Goal: Task Accomplishment & Management: Use online tool/utility

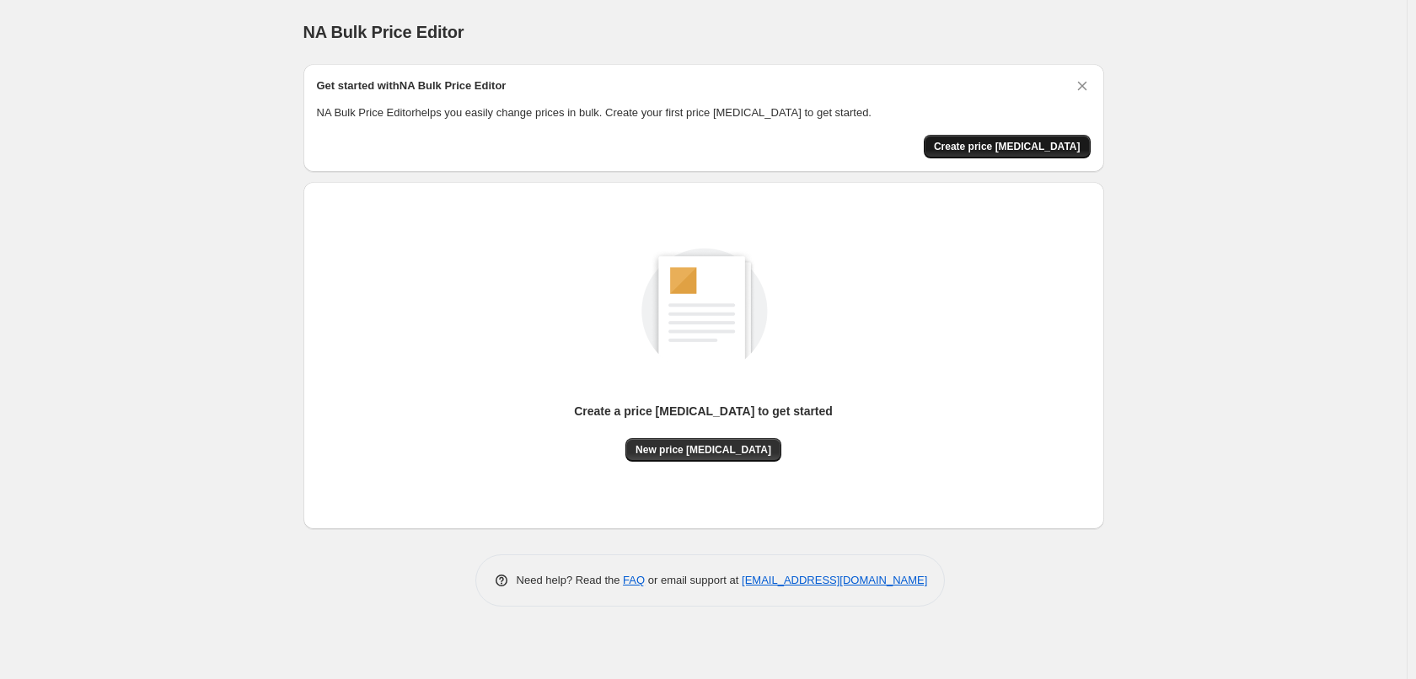
click at [994, 141] on span "Create price [MEDICAL_DATA]" at bounding box center [1007, 146] width 147 height 13
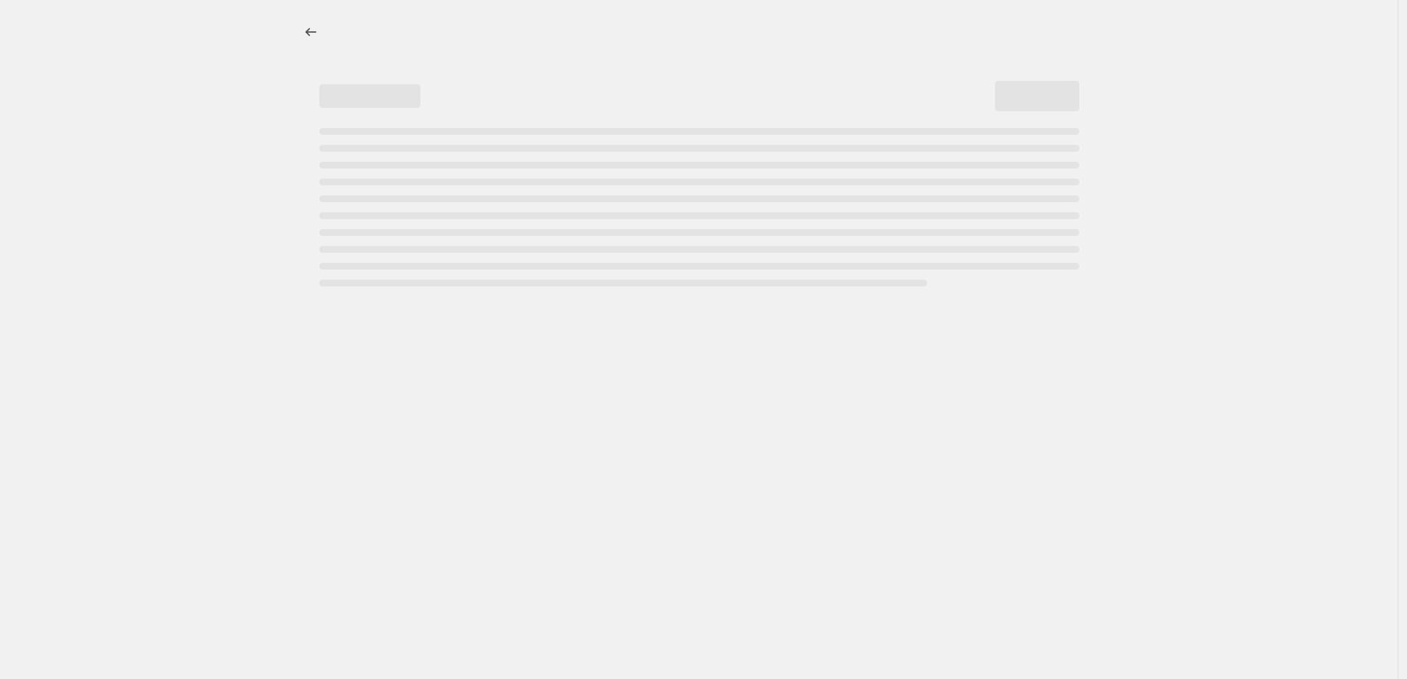
select select "percentage"
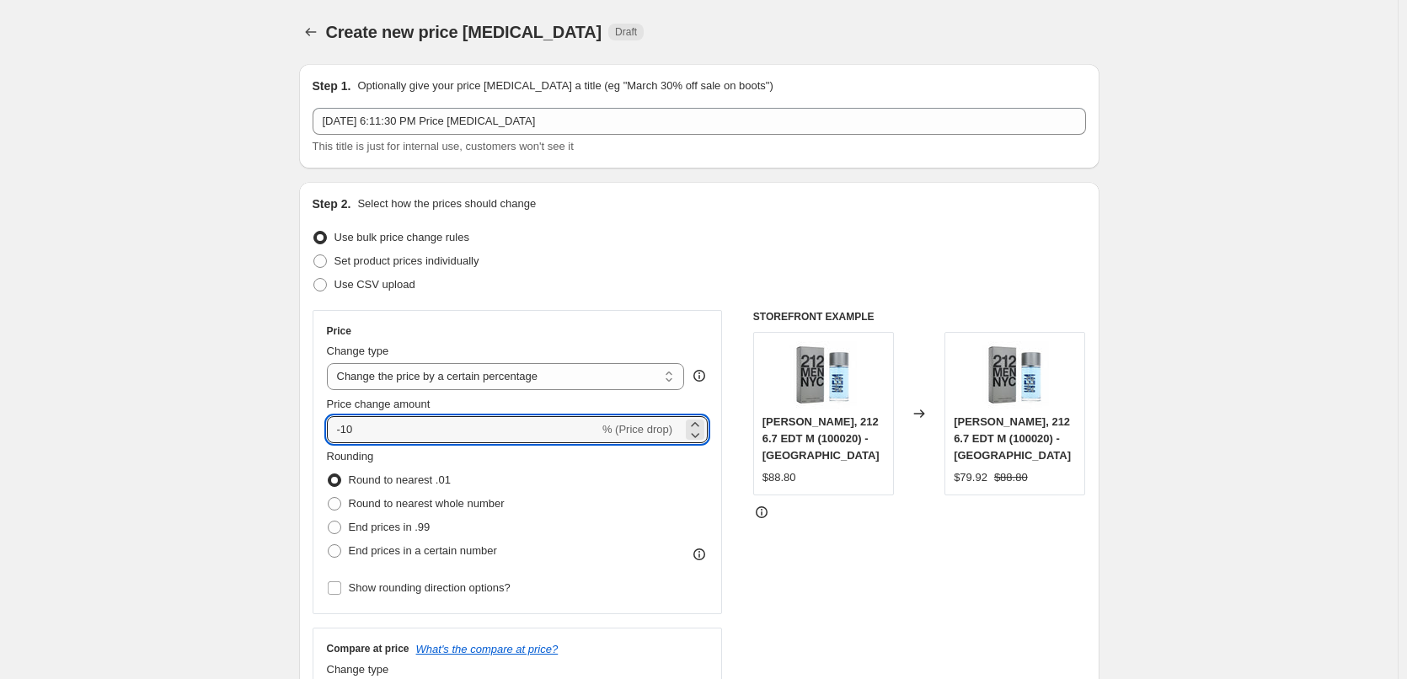
drag, startPoint x: 369, startPoint y: 430, endPoint x: 317, endPoint y: 431, distance: 52.3
click at [317, 431] on div "Price Change type Change the price to a certain amount Change the price by a ce…" at bounding box center [518, 462] width 410 height 304
click at [668, 380] on select "Change the price to a certain amount Change the price by a certain amount Chang…" at bounding box center [506, 376] width 358 height 27
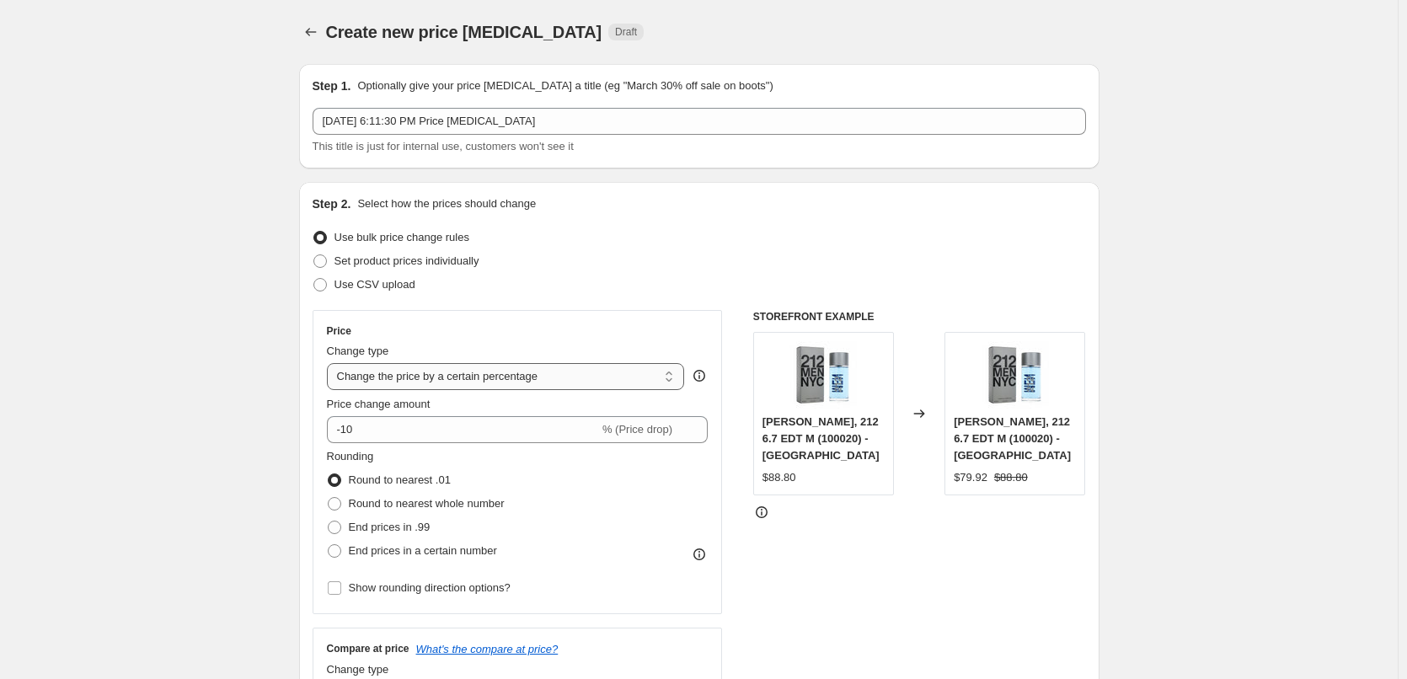
click at [668, 380] on select "Change the price to a certain amount Change the price by a certain amount Chang…" at bounding box center [506, 376] width 358 height 27
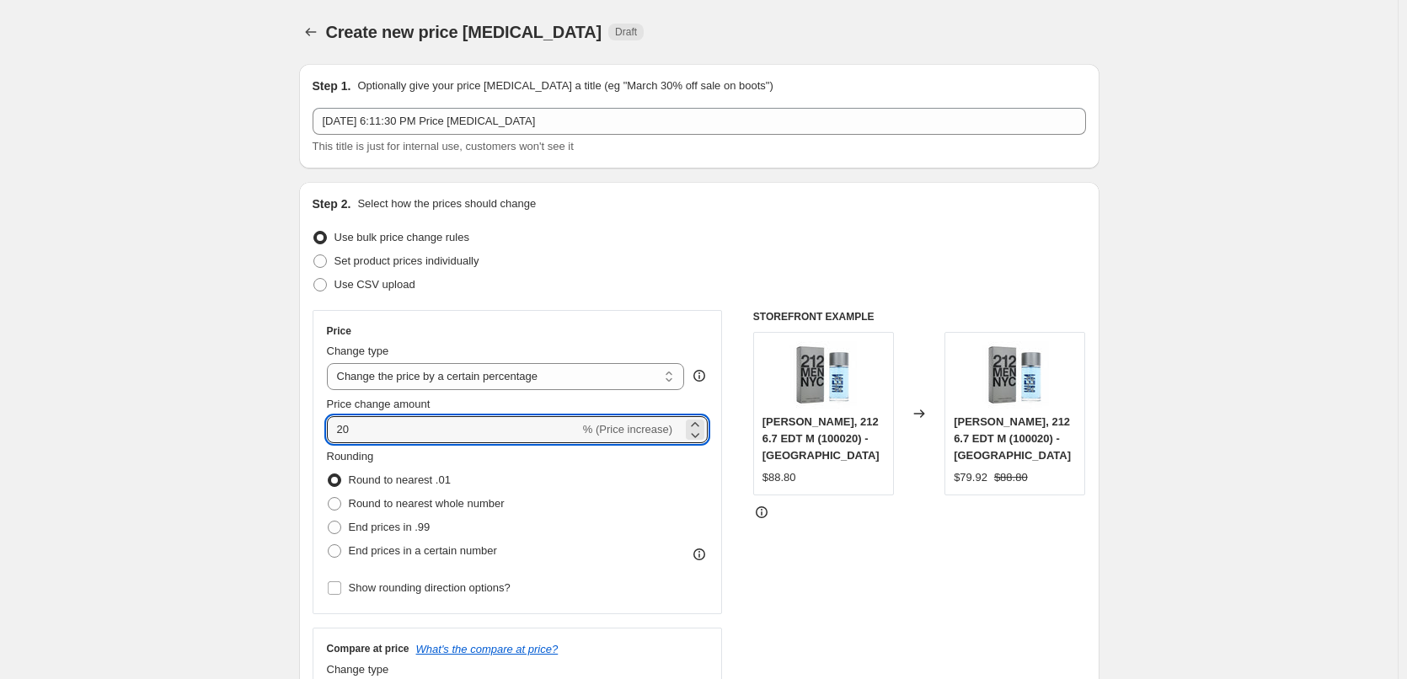
type input "20"
click at [344, 426] on input "20" at bounding box center [453, 429] width 253 height 27
type input "10"
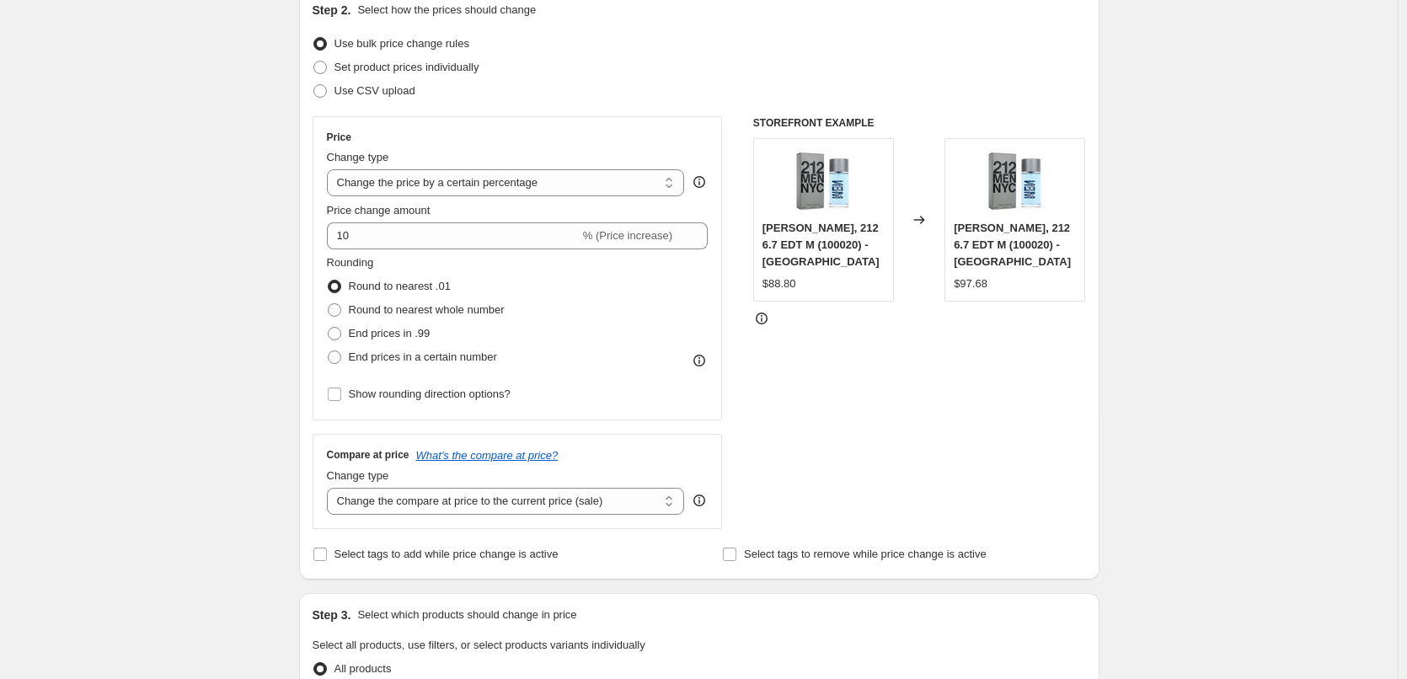
scroll to position [169, 0]
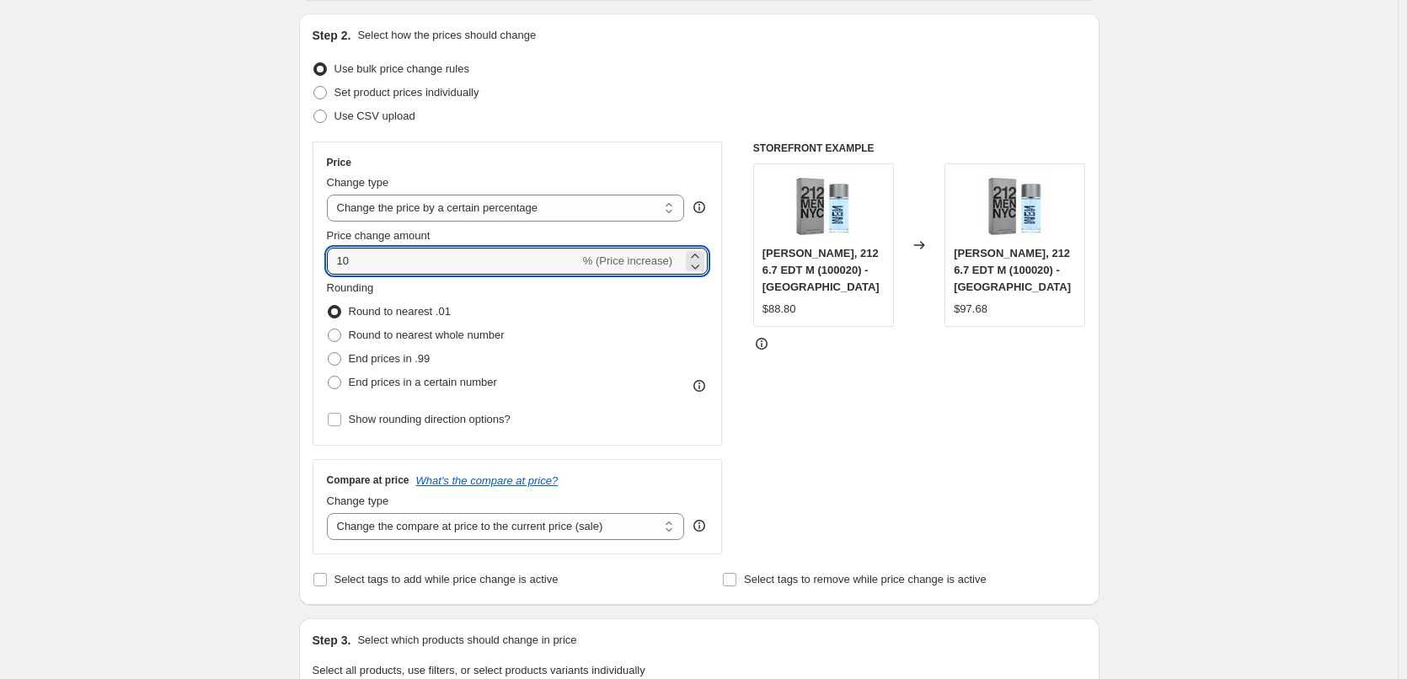
click at [318, 266] on div "Price Change type Change the price to a certain amount Change the price by a ce…" at bounding box center [518, 294] width 410 height 304
type input "-9"
drag, startPoint x: 366, startPoint y: 258, endPoint x: 281, endPoint y: 263, distance: 85.3
click at [281, 263] on div "Create new price change job. This page is ready Create new price change job Dra…" at bounding box center [699, 687] width 1398 height 1712
type input "9"
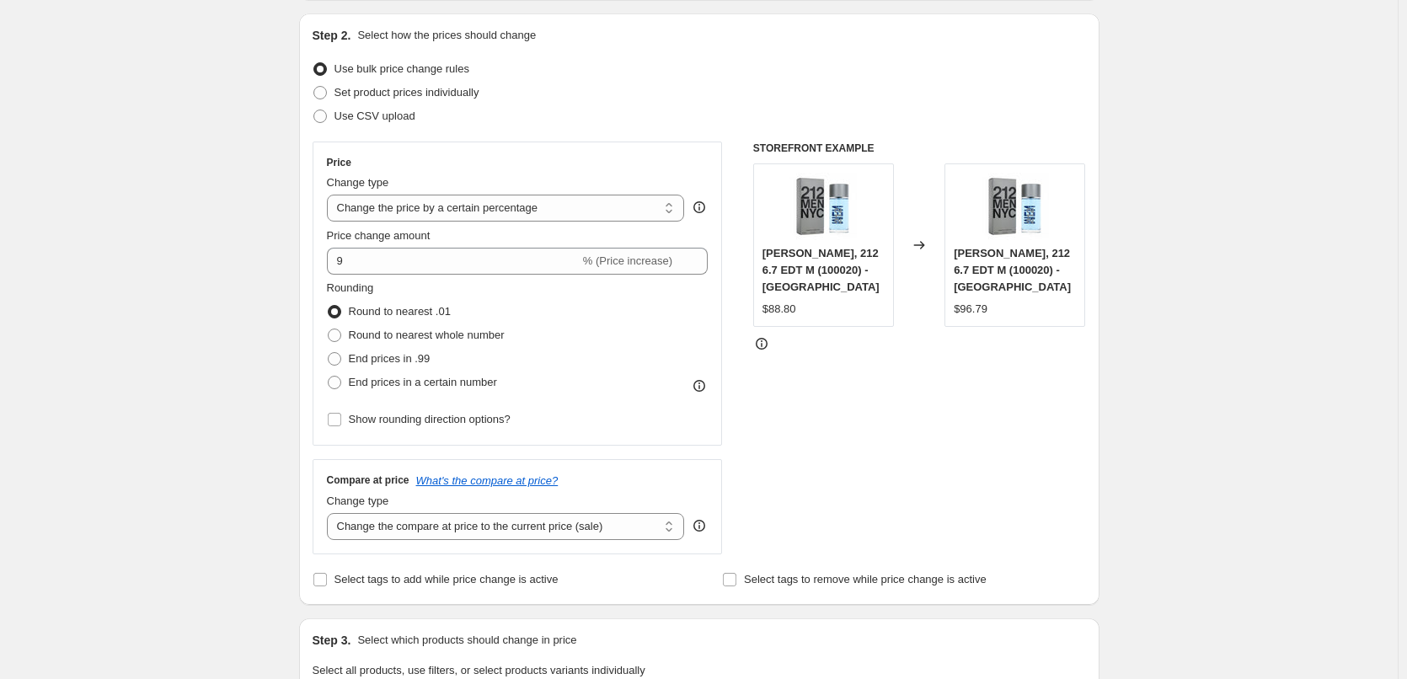
click at [200, 307] on div "Create new price change job. This page is ready Create new price change job Dra…" at bounding box center [699, 687] width 1398 height 1712
click at [362, 335] on span "Round to nearest whole number" at bounding box center [427, 335] width 156 height 13
click at [329, 330] on input "Round to nearest whole number" at bounding box center [328, 329] width 1 height 1
radio input "true"
click at [372, 313] on span "Round to nearest .01" at bounding box center [400, 311] width 102 height 13
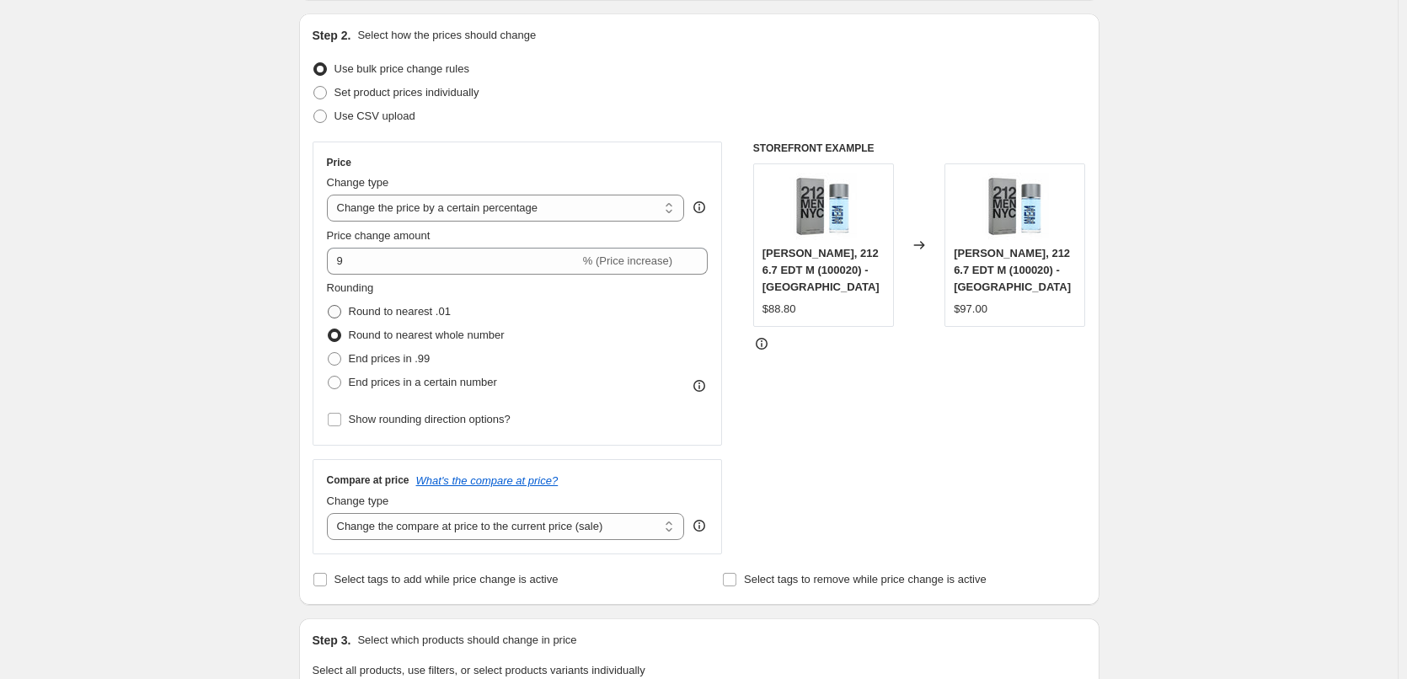
click at [329, 306] on input "Round to nearest .01" at bounding box center [328, 305] width 1 height 1
radio input "true"
click at [390, 332] on span "Round to nearest whole number" at bounding box center [427, 335] width 156 height 13
click at [329, 330] on input "Round to nearest whole number" at bounding box center [328, 329] width 1 height 1
radio input "true"
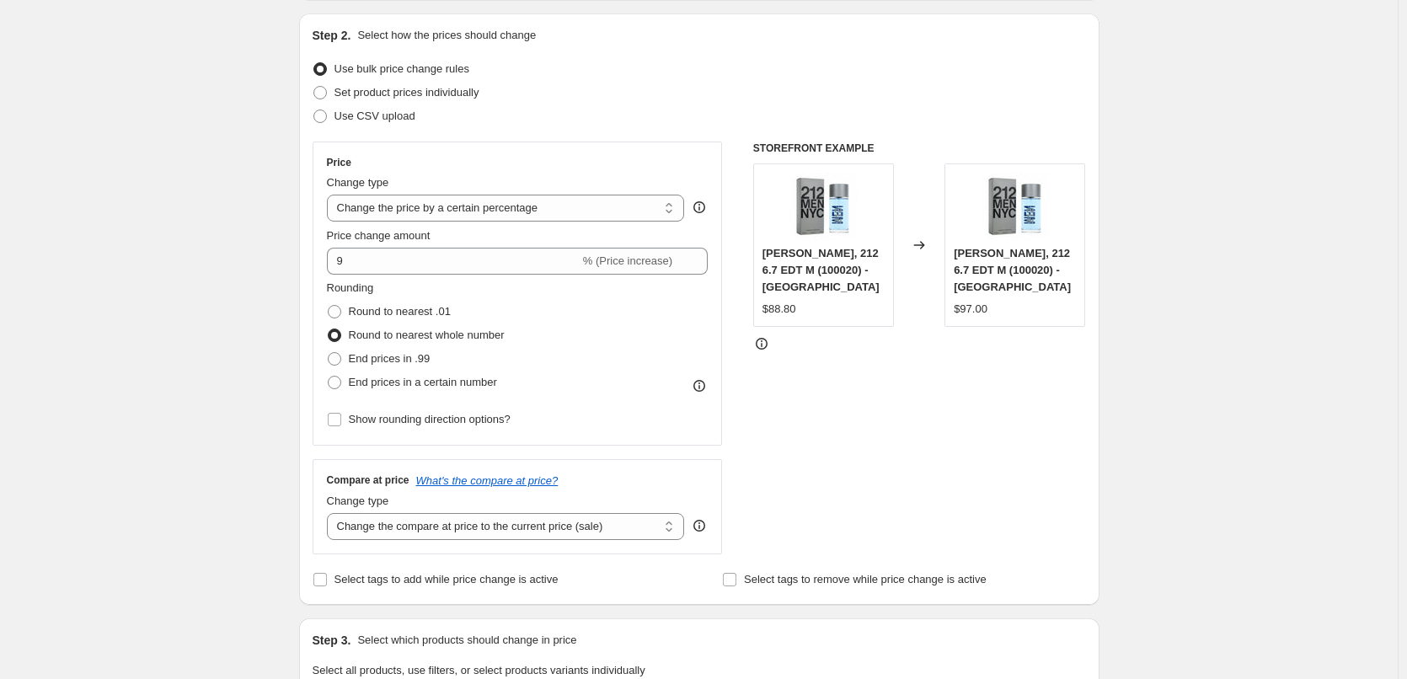
click at [253, 384] on div "Create new price change job. This page is ready Create new price change job Dra…" at bounding box center [699, 687] width 1398 height 1712
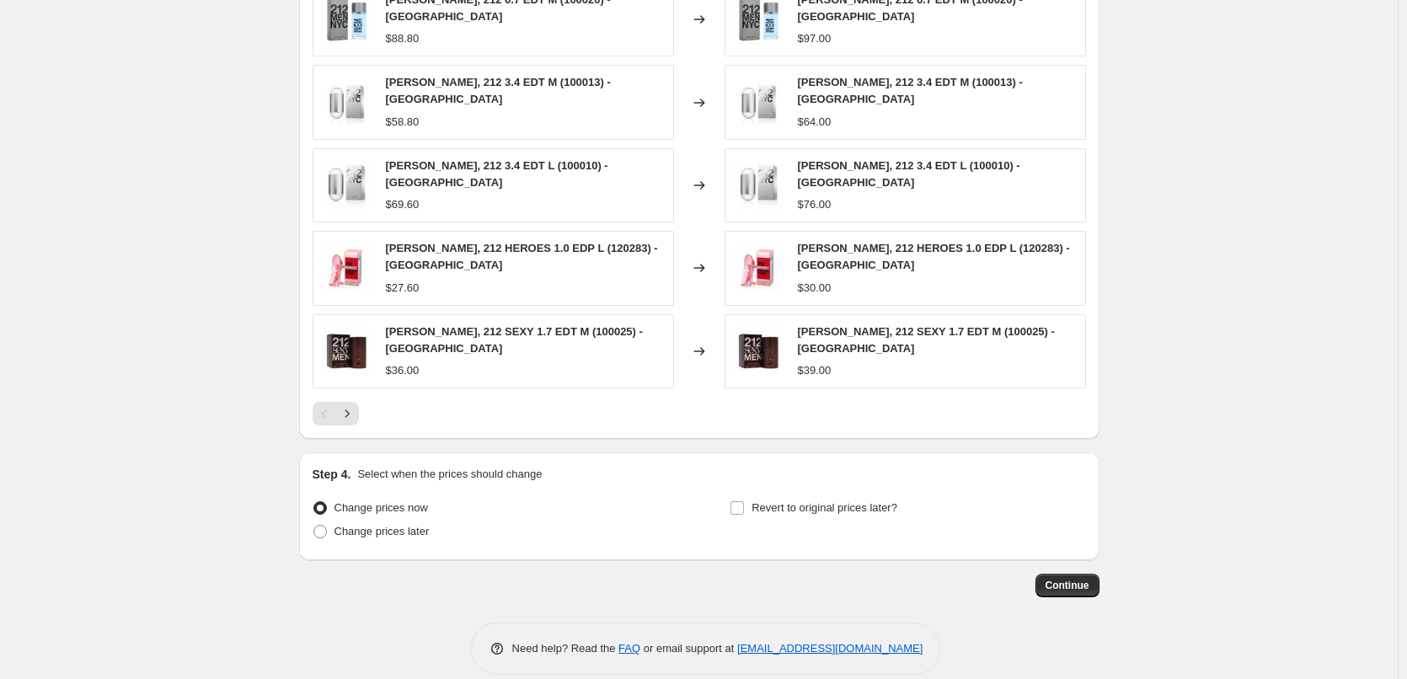
scroll to position [1032, 0]
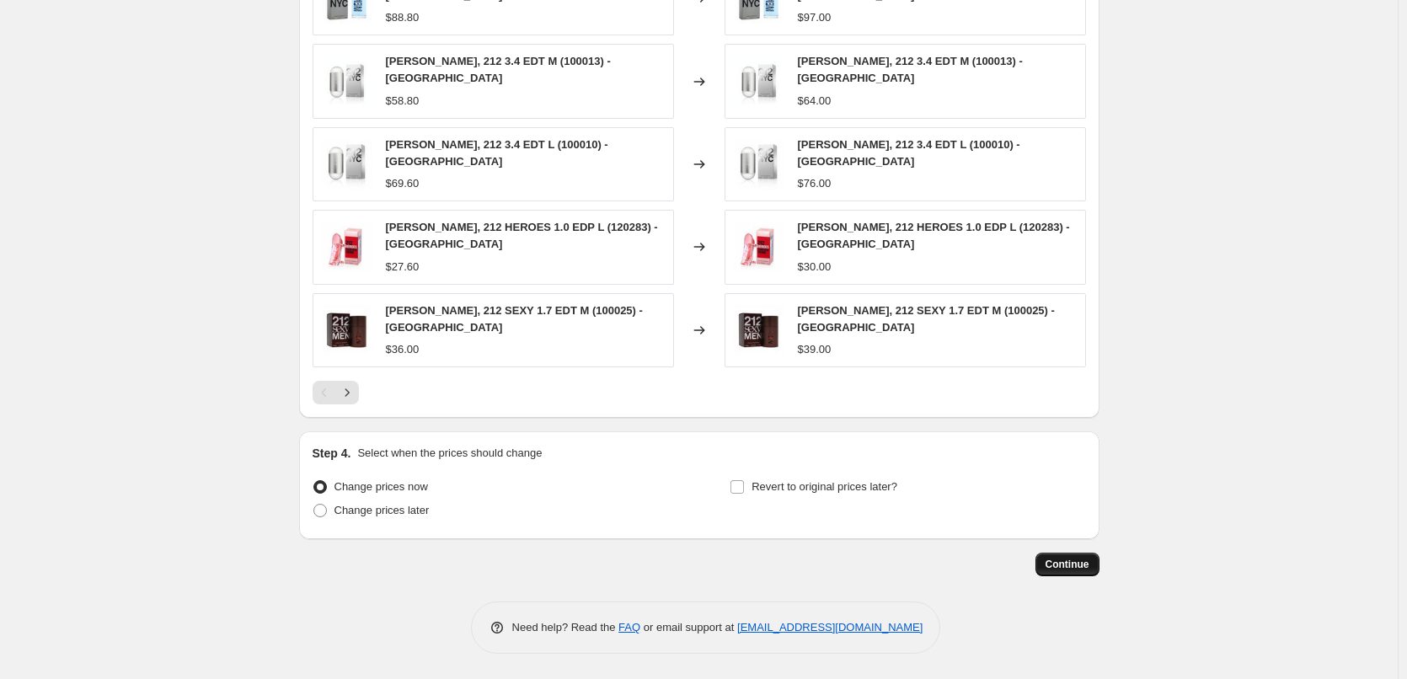
click at [1096, 561] on button "Continue" at bounding box center [1068, 565] width 64 height 24
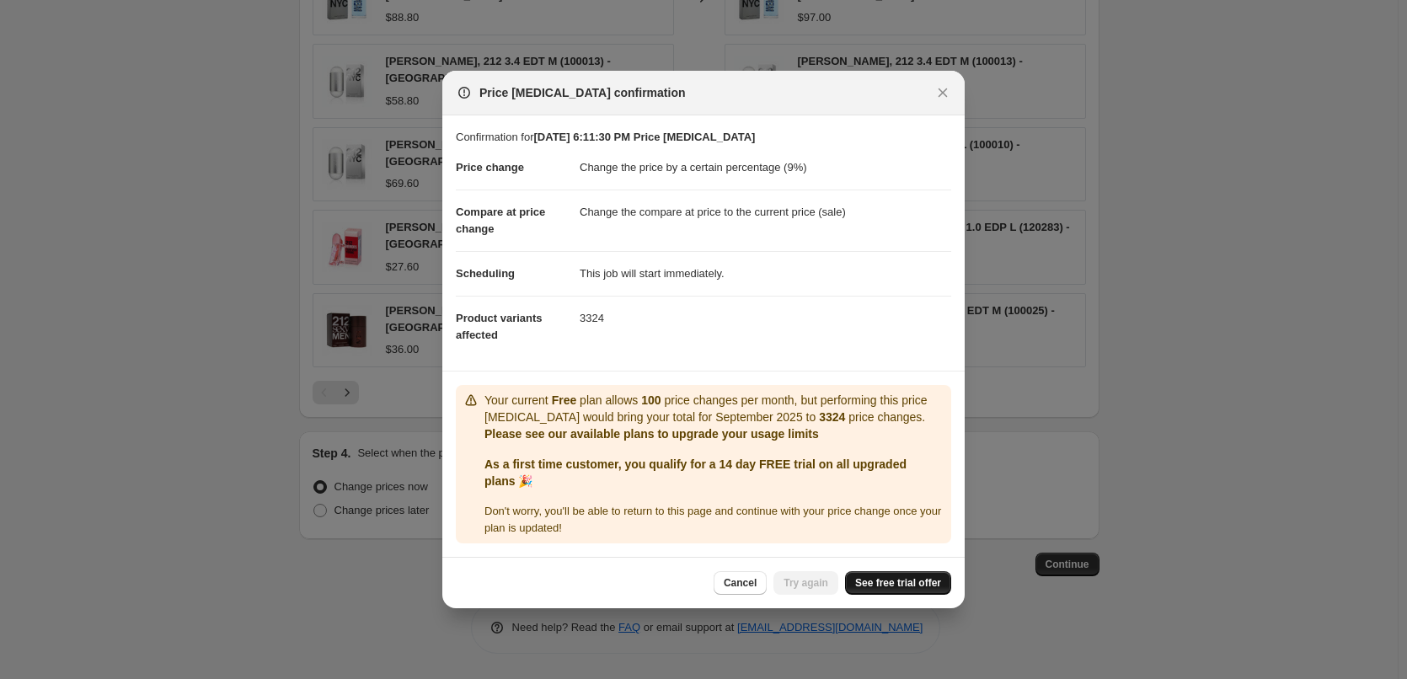
click at [870, 589] on span "See free trial offer" at bounding box center [898, 582] width 86 height 13
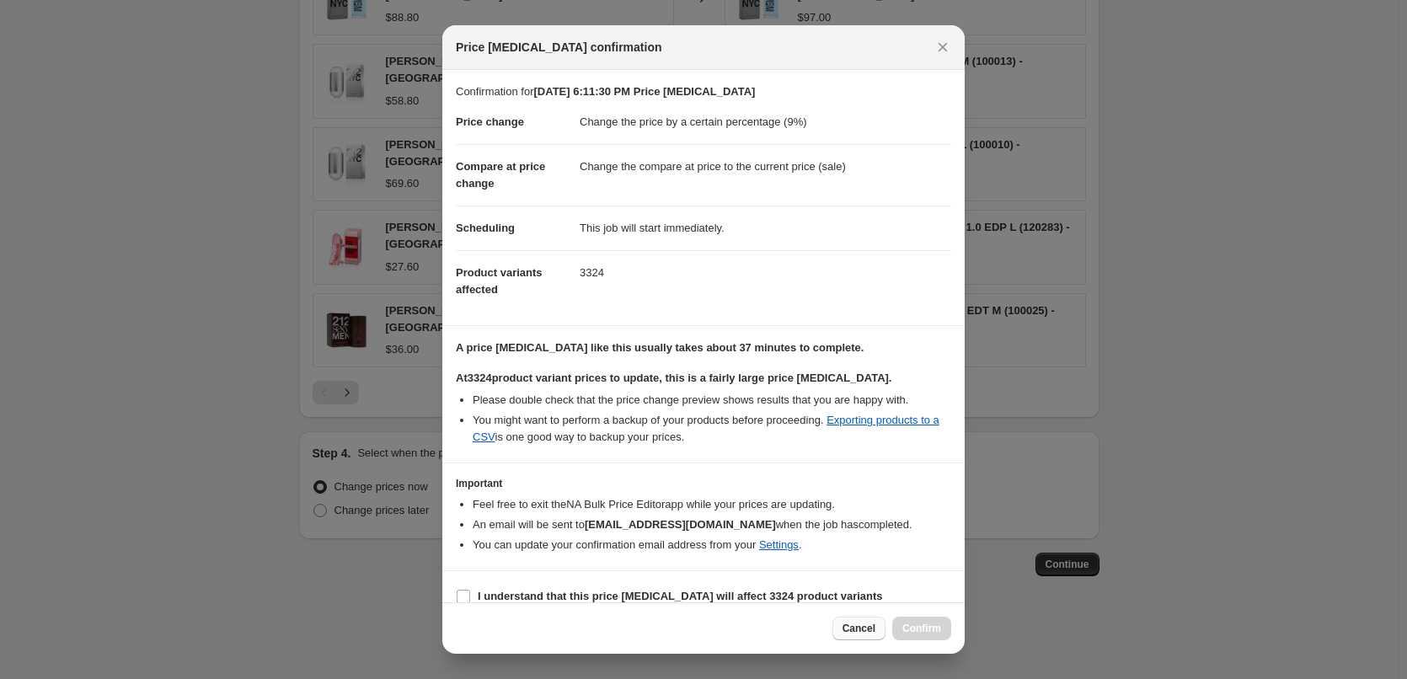
click at [855, 627] on span "Cancel" at bounding box center [859, 628] width 33 height 13
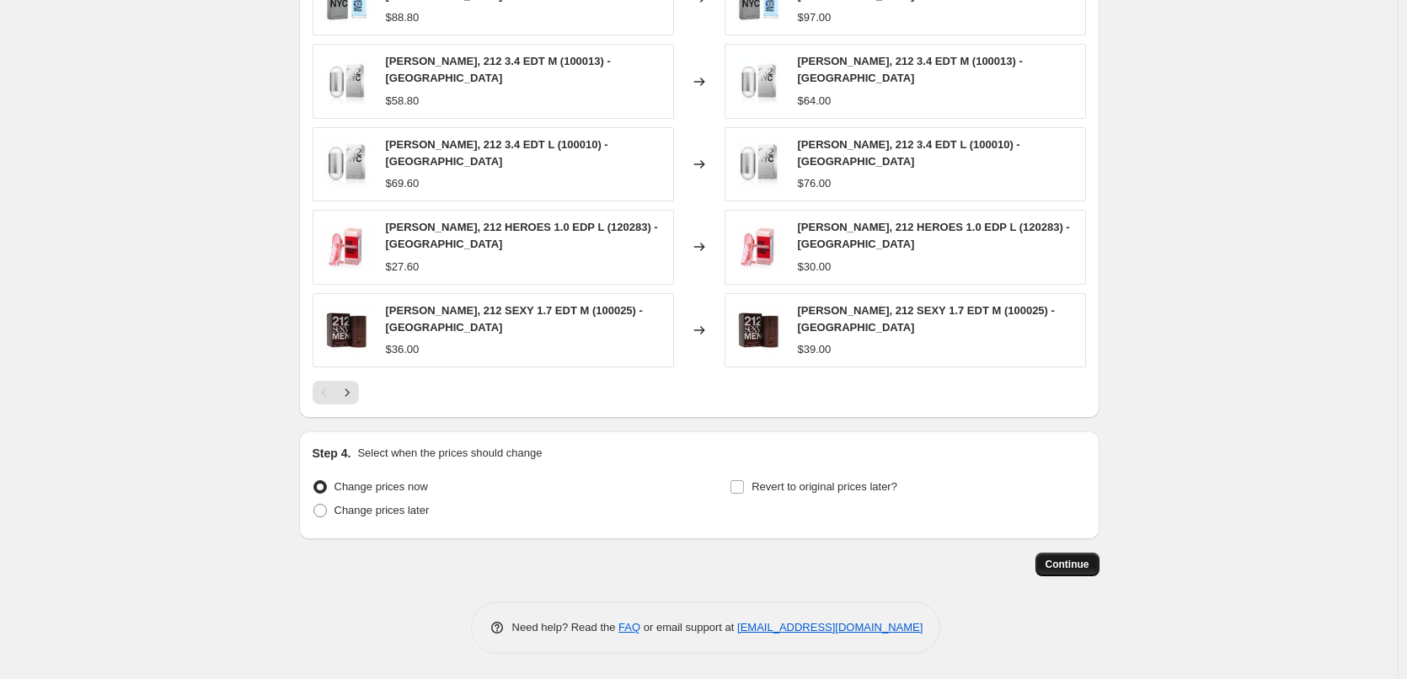
click at [1064, 565] on span "Continue" at bounding box center [1068, 564] width 44 height 13
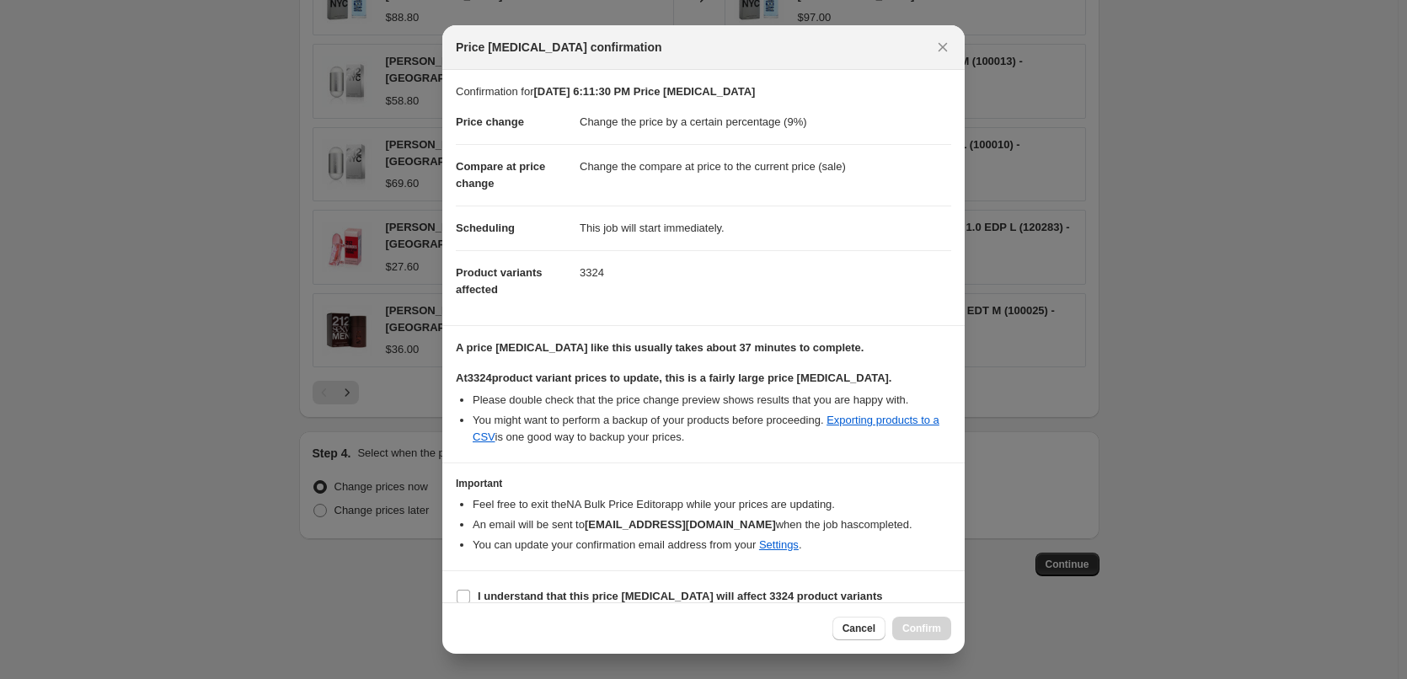
scroll to position [36, 0]
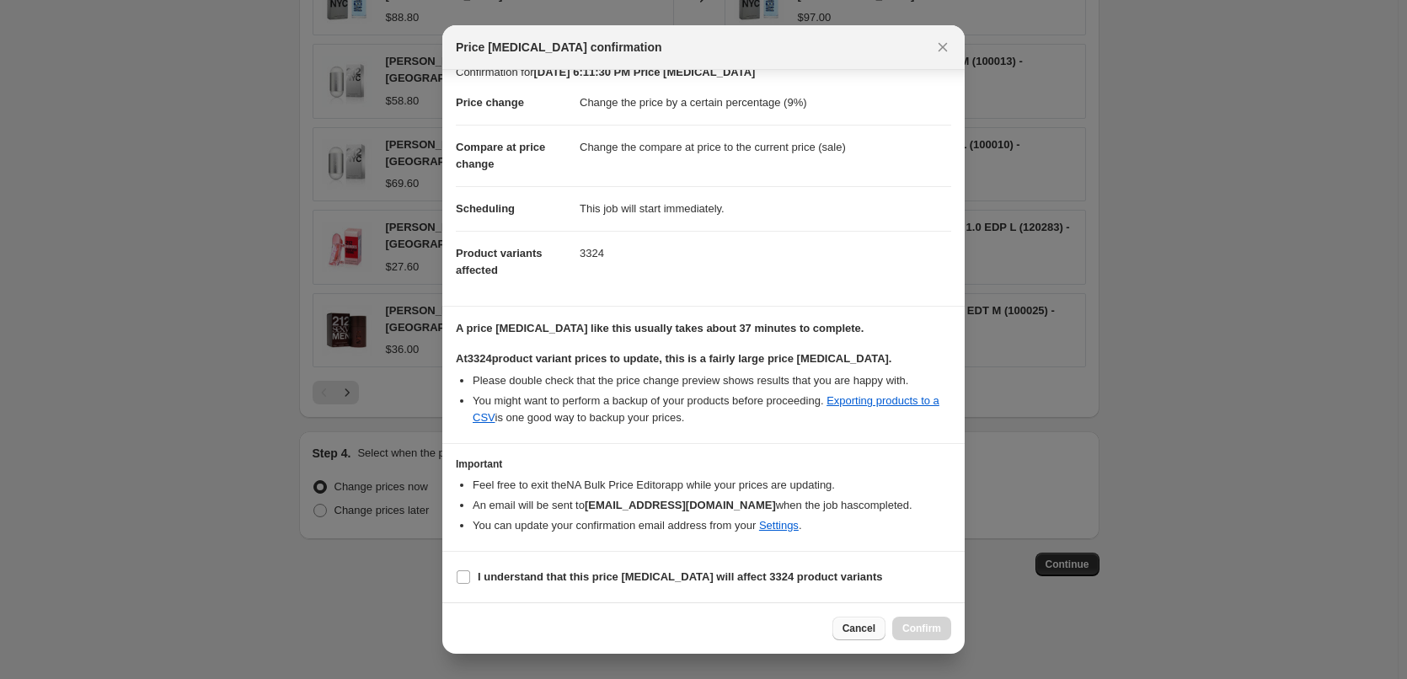
click at [839, 636] on button "Cancel" at bounding box center [859, 629] width 53 height 24
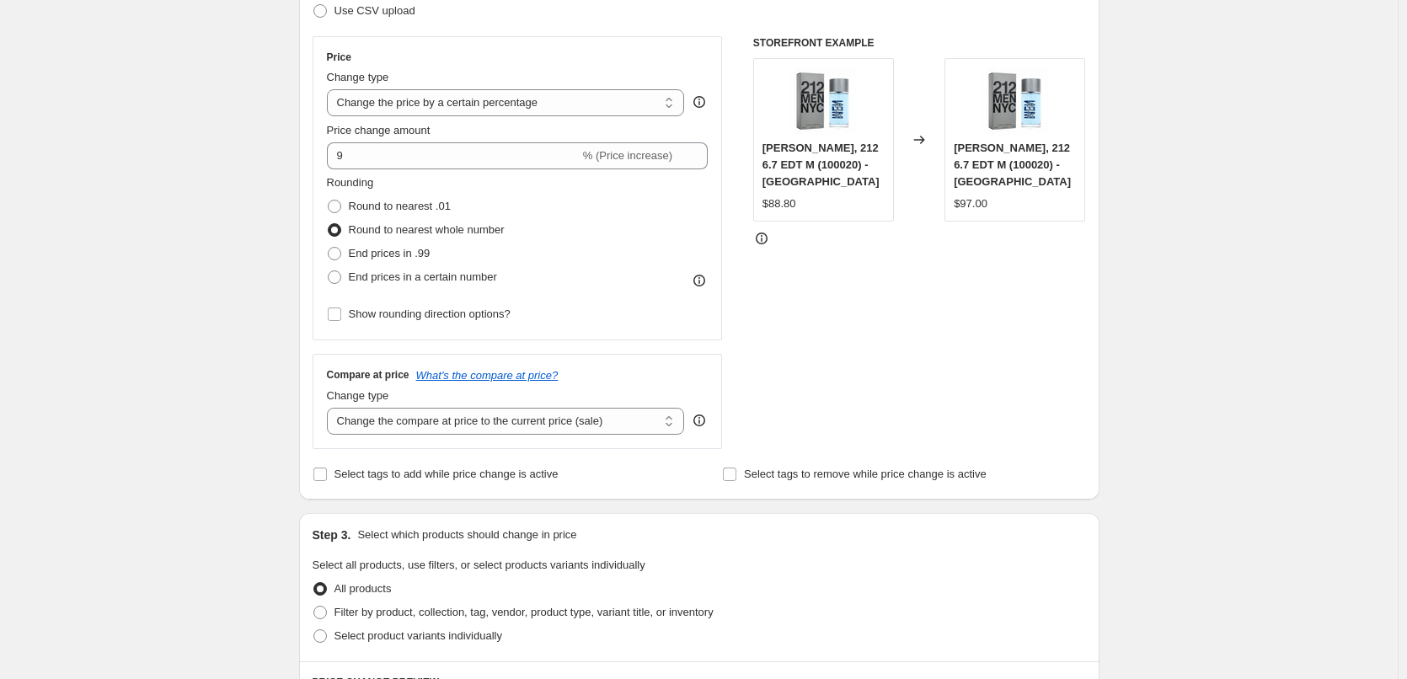
scroll to position [105, 0]
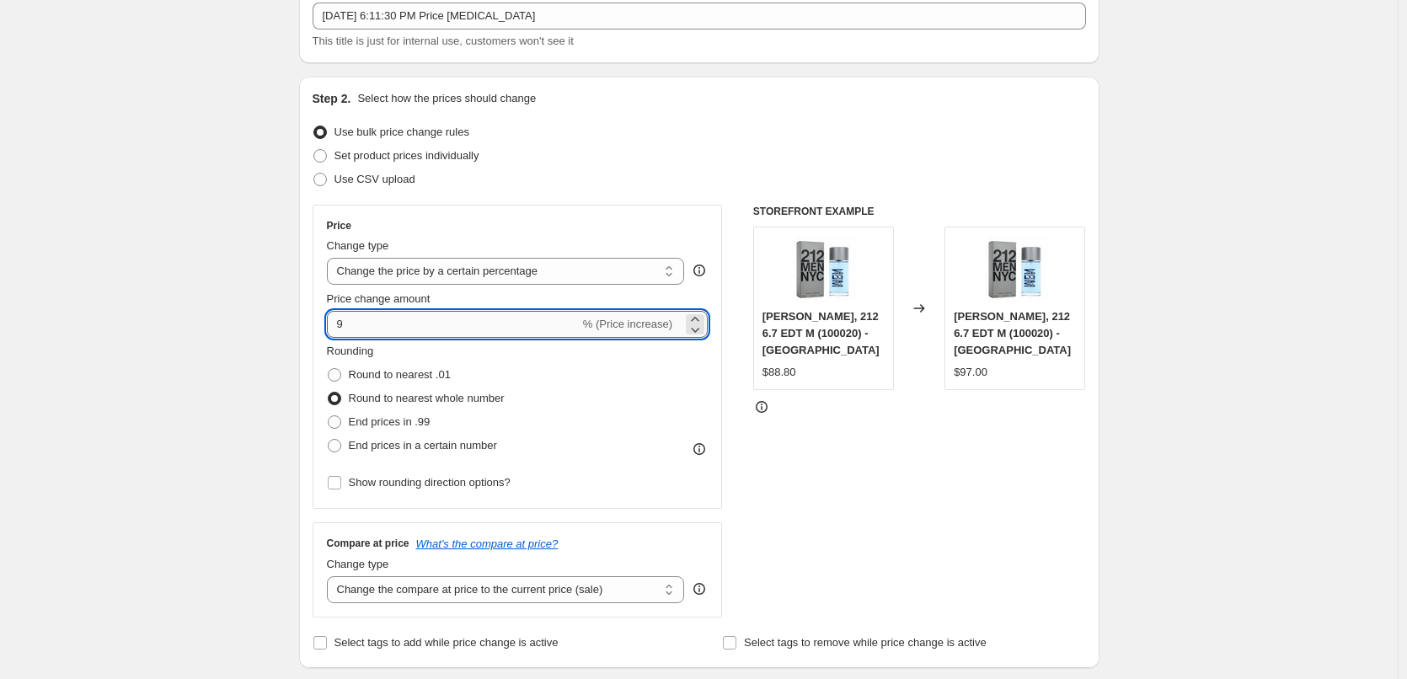
drag, startPoint x: 345, startPoint y: 326, endPoint x: 362, endPoint y: 326, distance: 17.7
click at [362, 326] on input "9" at bounding box center [453, 324] width 253 height 27
type input "8.5"
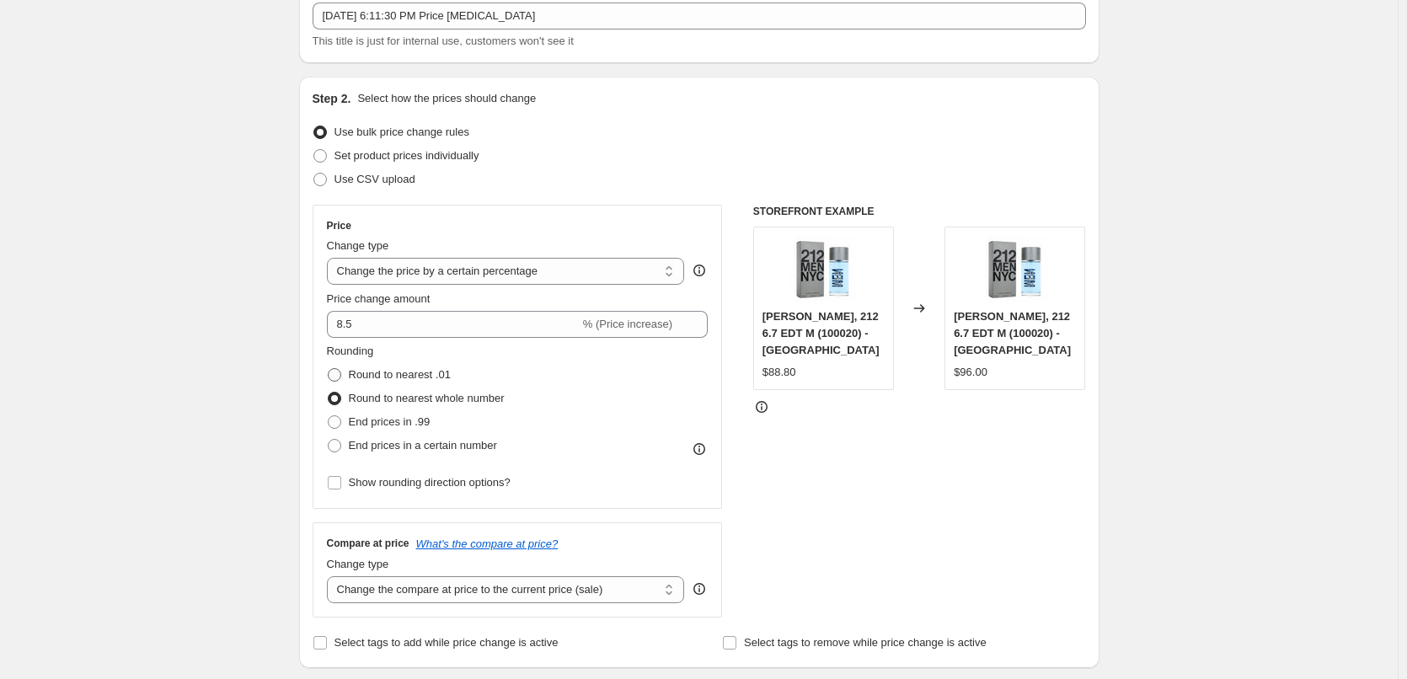
click at [366, 376] on span "Round to nearest .01" at bounding box center [400, 374] width 102 height 13
click at [329, 369] on input "Round to nearest .01" at bounding box center [328, 368] width 1 height 1
radio input "true"
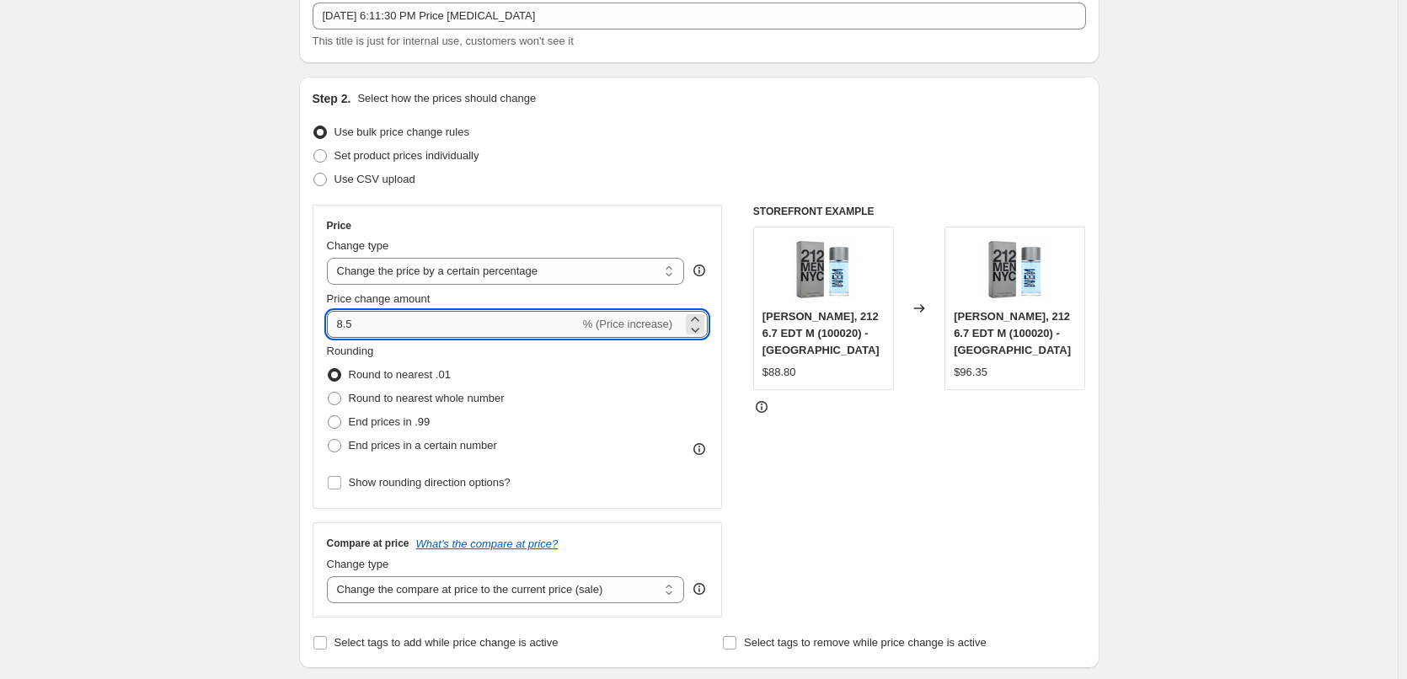
drag, startPoint x: 348, startPoint y: 320, endPoint x: 365, endPoint y: 320, distance: 16.9
click at [365, 320] on input "8.5" at bounding box center [453, 324] width 253 height 27
drag, startPoint x: 348, startPoint y: 319, endPoint x: 360, endPoint y: 320, distance: 11.8
click at [360, 320] on input "9" at bounding box center [453, 324] width 253 height 27
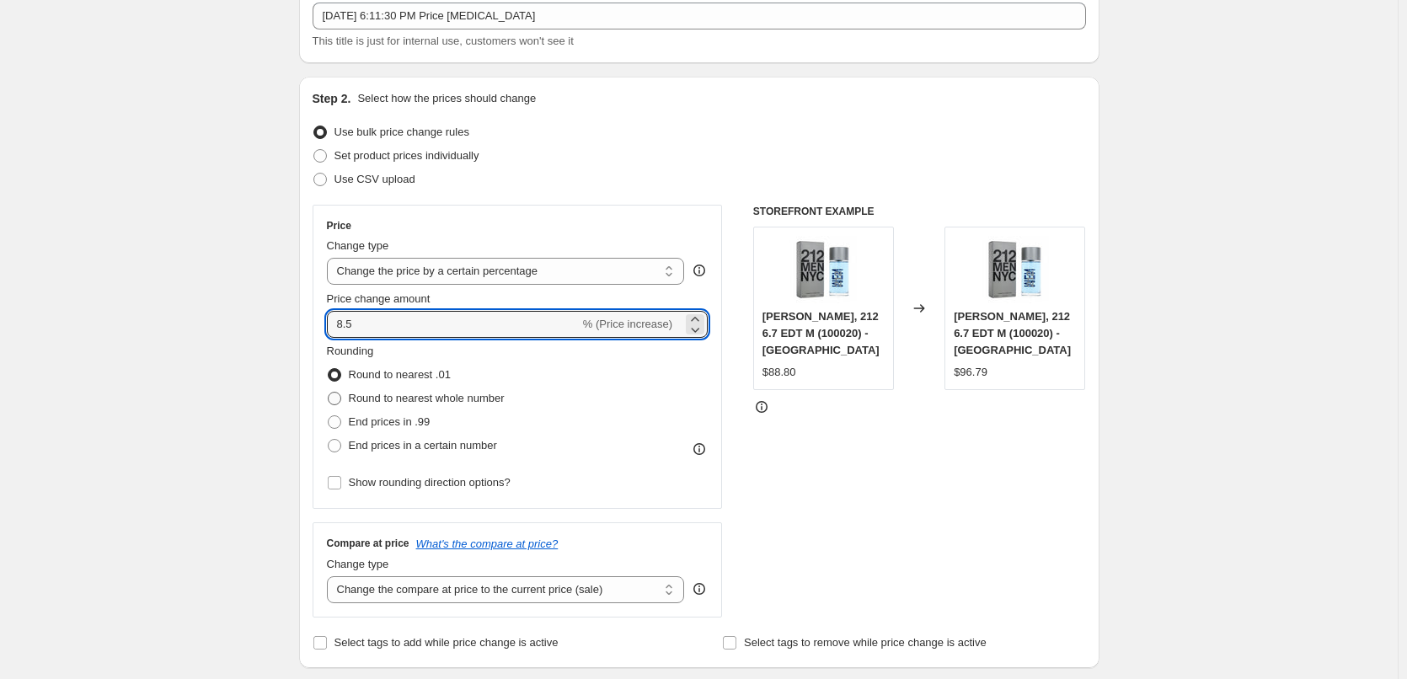
type input "8.5"
click at [394, 398] on span "Round to nearest whole number" at bounding box center [427, 398] width 156 height 13
click at [329, 393] on input "Round to nearest whole number" at bounding box center [328, 392] width 1 height 1
radio input "true"
drag, startPoint x: 362, startPoint y: 325, endPoint x: 372, endPoint y: 325, distance: 9.3
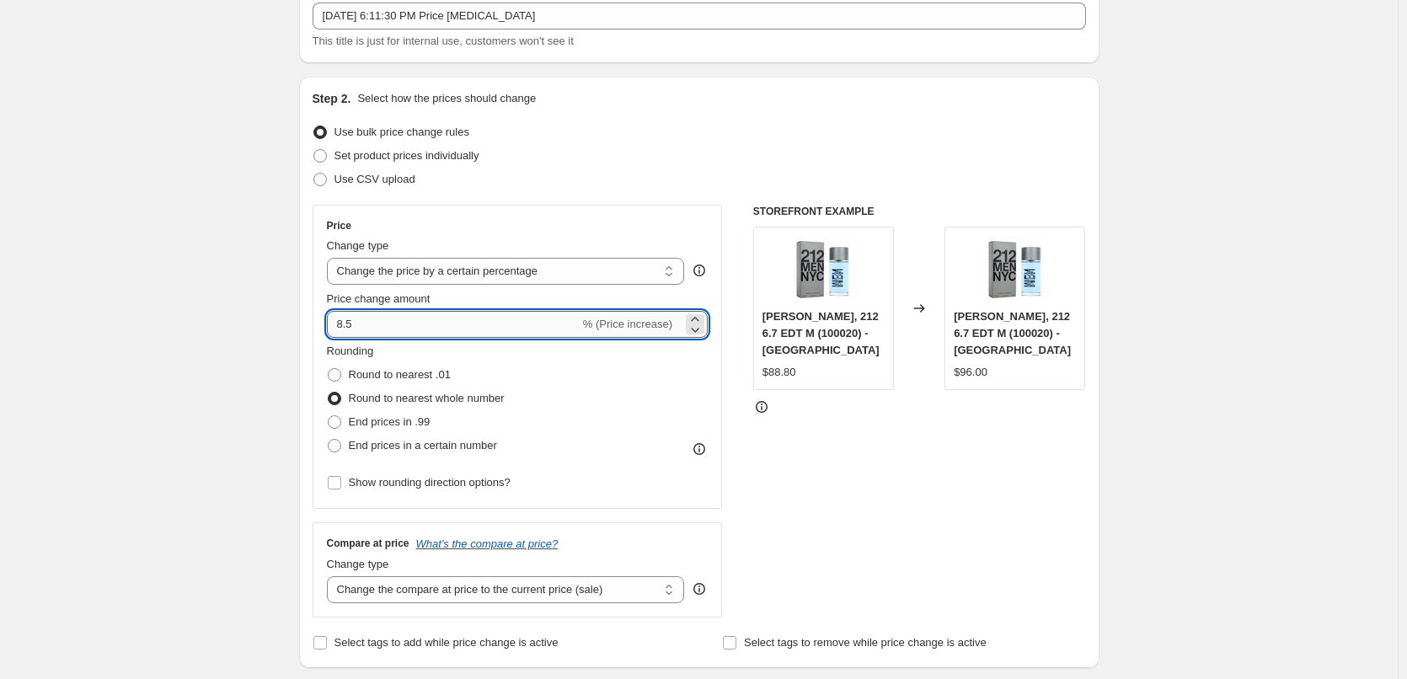
click at [372, 325] on input "8.5" at bounding box center [453, 324] width 253 height 27
type input "9"
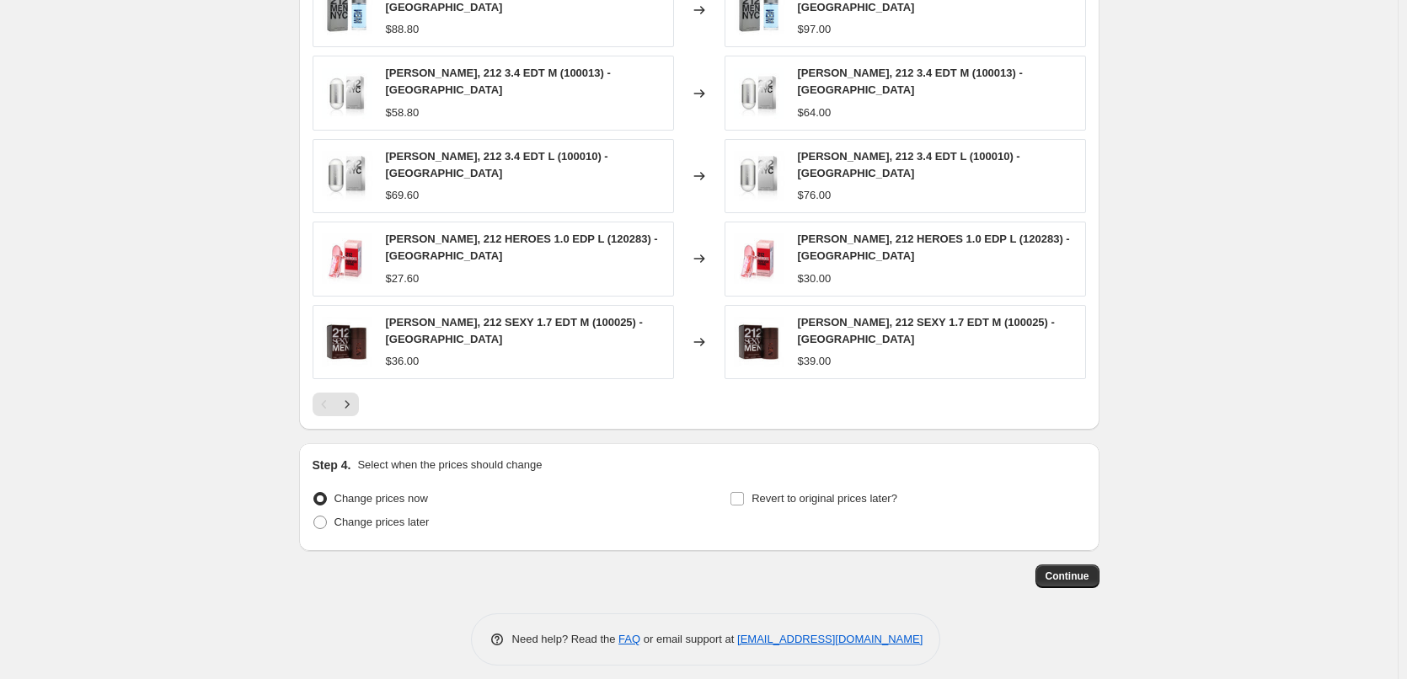
scroll to position [1032, 0]
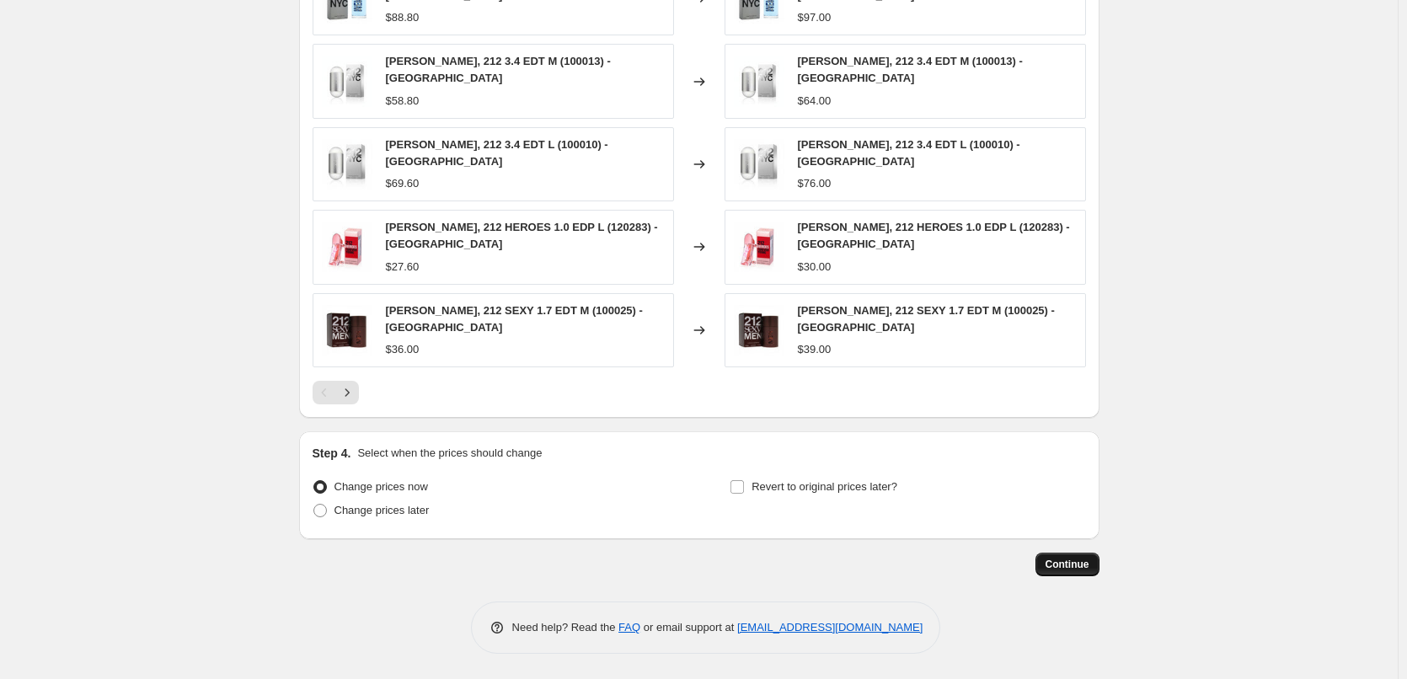
click at [1090, 567] on span "Continue" at bounding box center [1068, 564] width 44 height 13
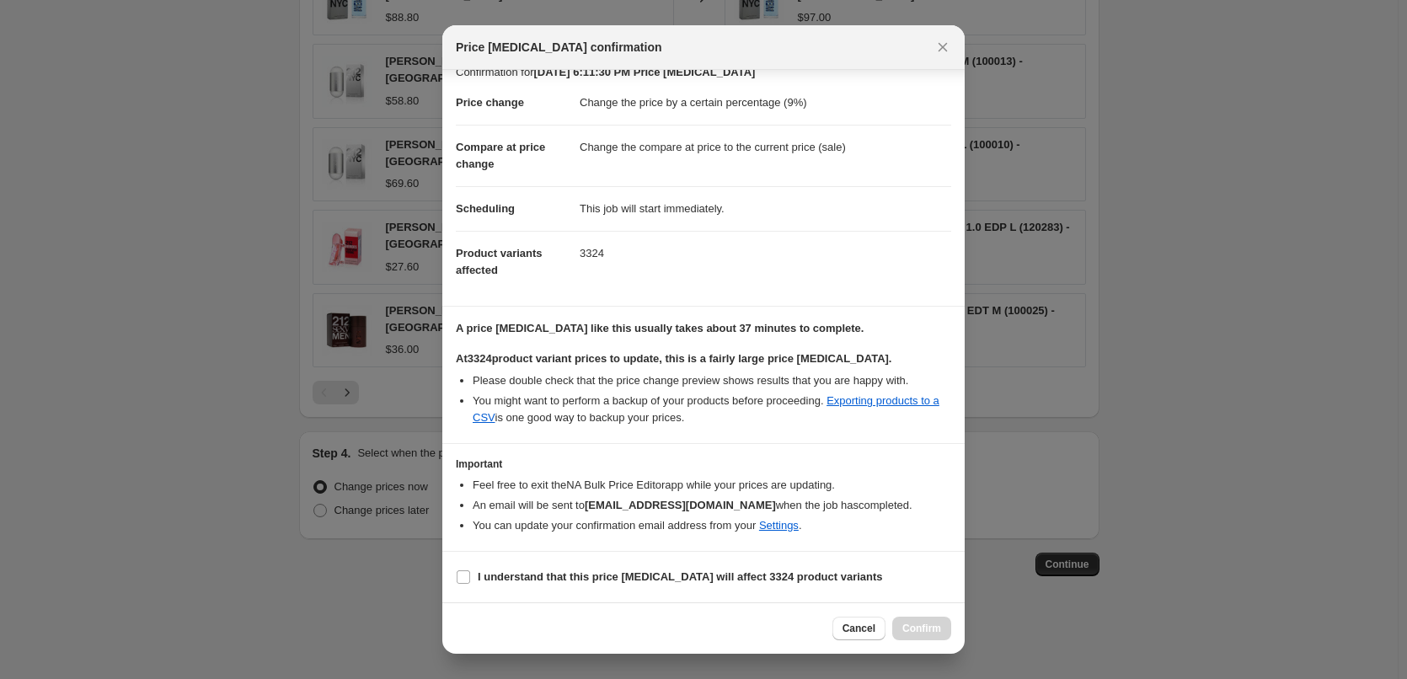
scroll to position [36, 0]
click at [515, 573] on b "I understand that this price change job will affect 3324 product variants" at bounding box center [680, 577] width 405 height 13
click at [470, 573] on input "I understand that this price change job will affect 3324 product variants" at bounding box center [463, 577] width 13 height 13
checkbox input "true"
click at [916, 631] on span "Confirm" at bounding box center [922, 628] width 39 height 13
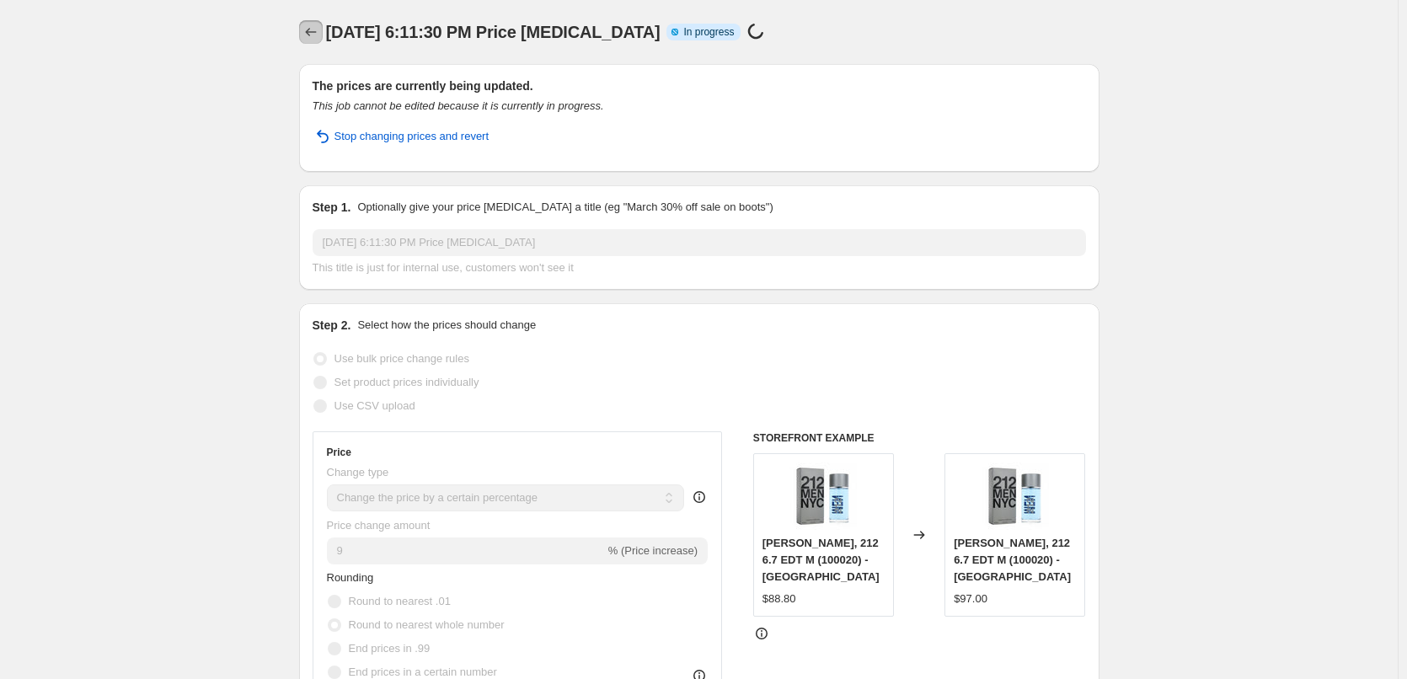
click at [318, 26] on icon "Price change jobs" at bounding box center [311, 32] width 17 height 17
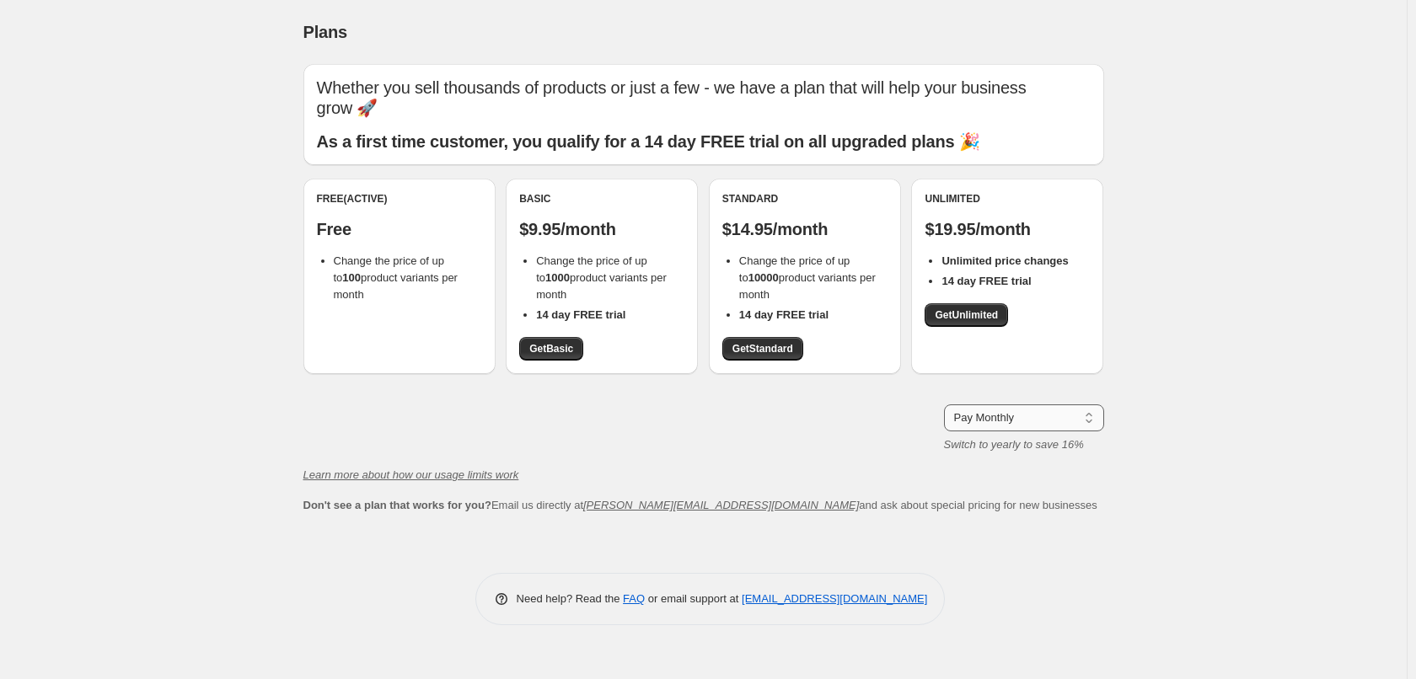
click at [976, 423] on select "Pay Monthly Pay Yearly (Save 16%)" at bounding box center [1024, 418] width 160 height 27
click at [991, 419] on select "Pay Monthly Pay Yearly (Save 16%)" at bounding box center [1024, 418] width 160 height 27
click at [772, 351] on span "Get Standard" at bounding box center [762, 348] width 61 height 13
